Goal: Navigation & Orientation: Find specific page/section

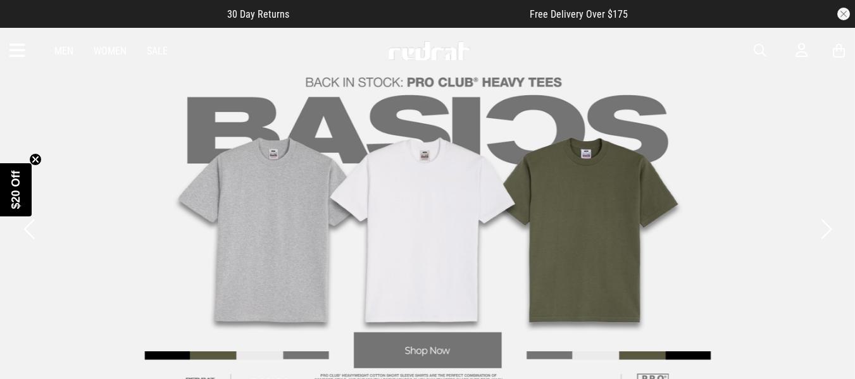
click at [846, 13] on button "button" at bounding box center [843, 14] width 13 height 13
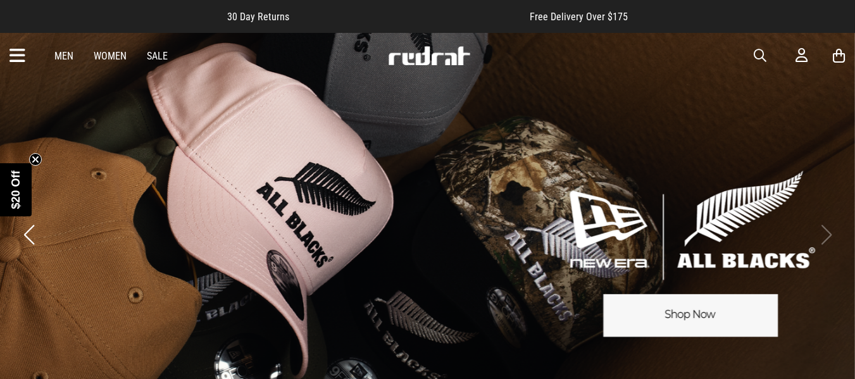
click at [757, 53] on span "button" at bounding box center [760, 55] width 13 height 15
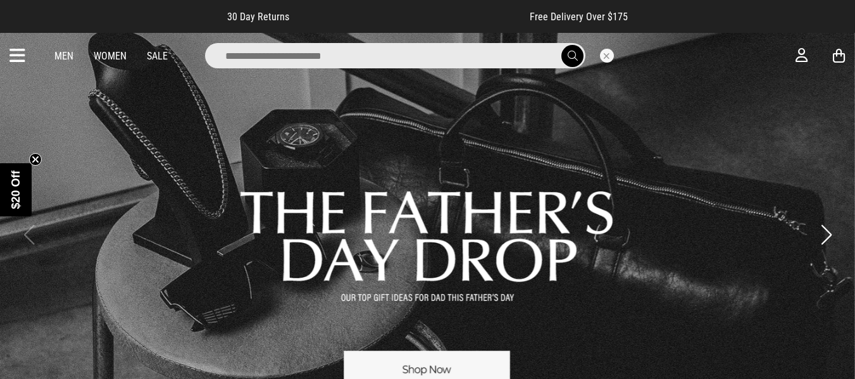
click at [17, 53] on icon at bounding box center [17, 56] width 16 height 21
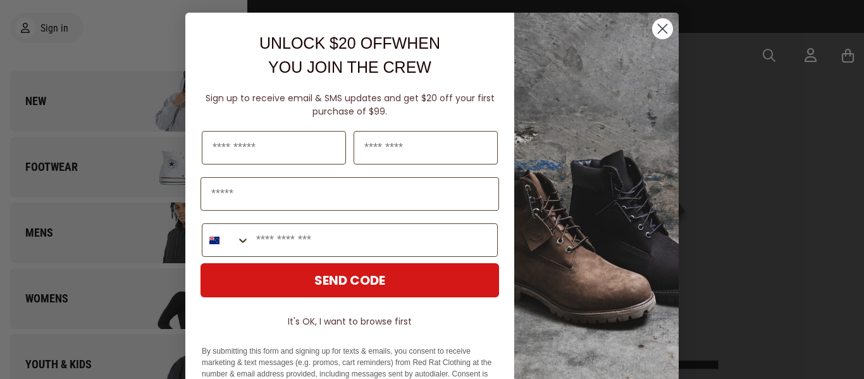
click at [658, 30] on circle "Close dialog" at bounding box center [662, 28] width 21 height 21
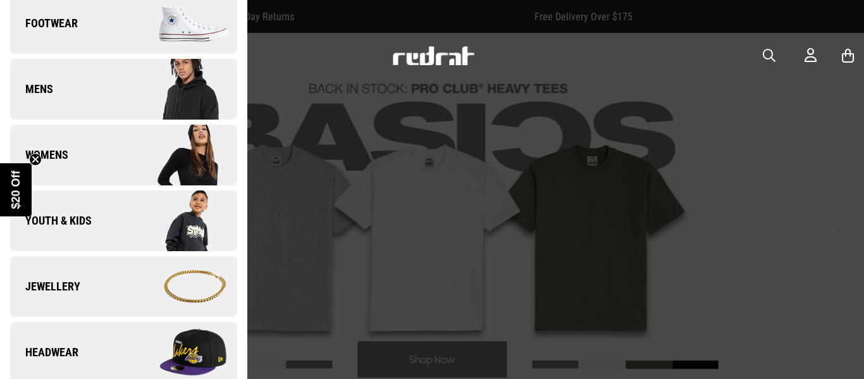
scroll to position [237, 0]
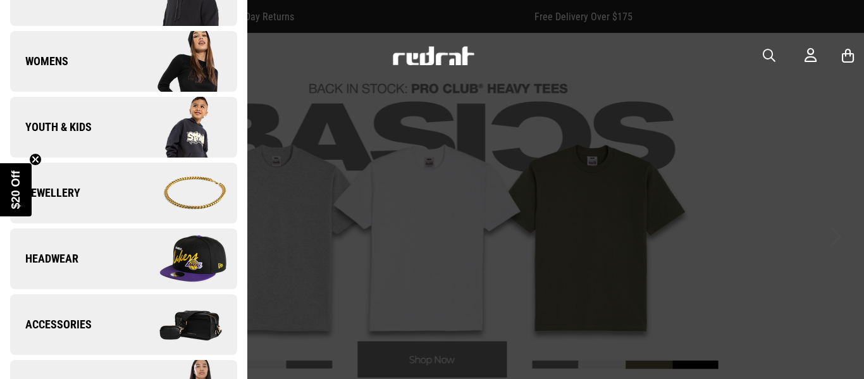
click at [100, 197] on link "Jewellery" at bounding box center [123, 193] width 227 height 61
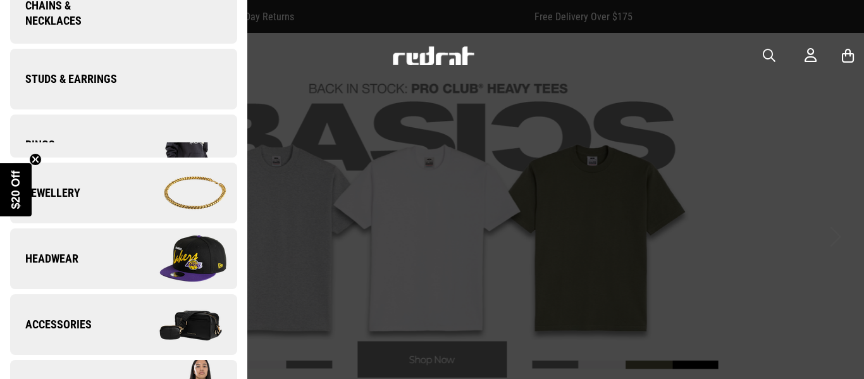
scroll to position [0, 0]
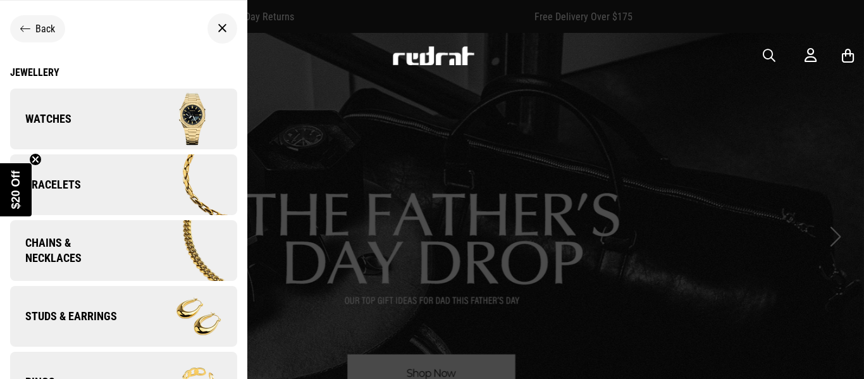
click at [109, 132] on link "Watches" at bounding box center [123, 119] width 227 height 61
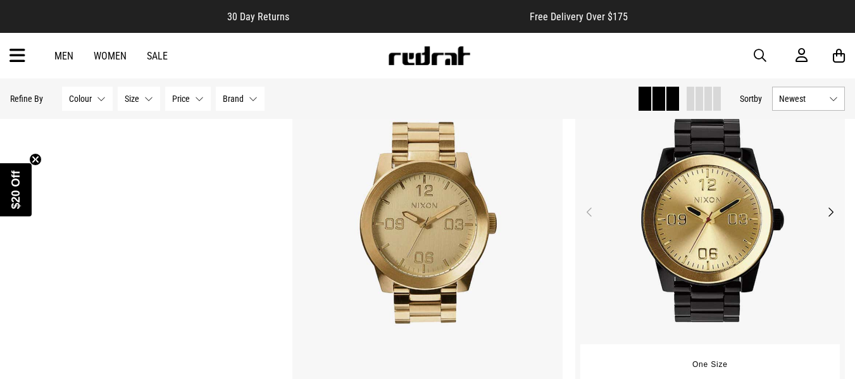
scroll to position [2560, 0]
